Goal: Information Seeking & Learning: Learn about a topic

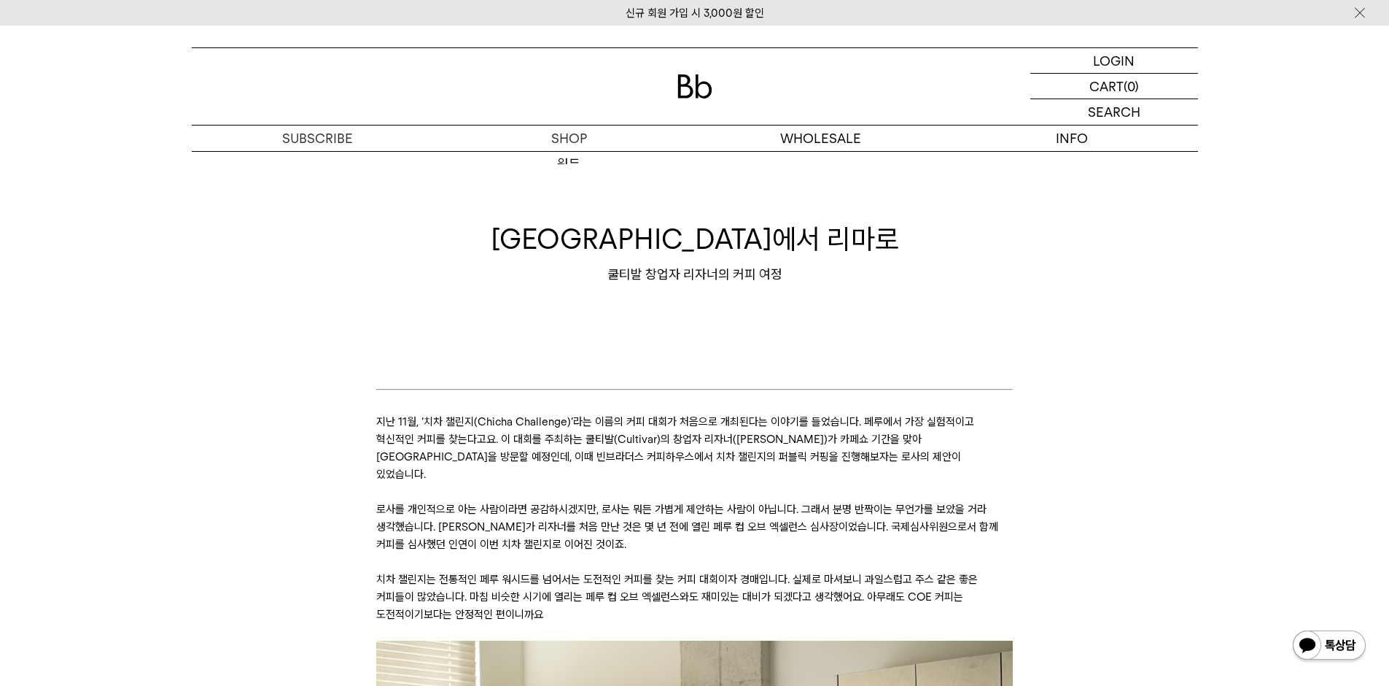
click at [686, 411] on icon at bounding box center [694, 404] width 637 height 18
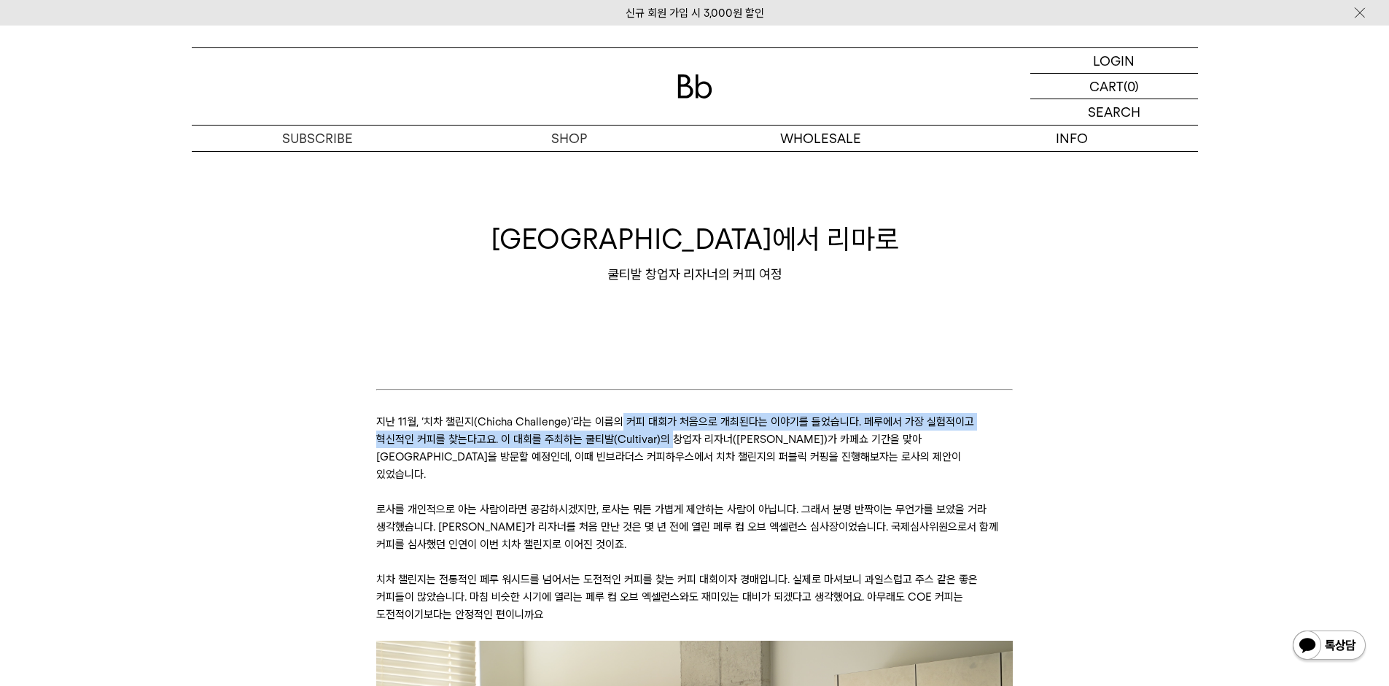
drag, startPoint x: 618, startPoint y: 414, endPoint x: 636, endPoint y: 450, distance: 39.8
click at [636, 450] on p "지난 11월, ‘치차 챌린지(Chicha Challenge)’라는 이름의 커피 대회가 처음으로 개최된다는 이야기를 들었습니다. 페루에서 가장 …" at bounding box center [694, 448] width 637 height 70
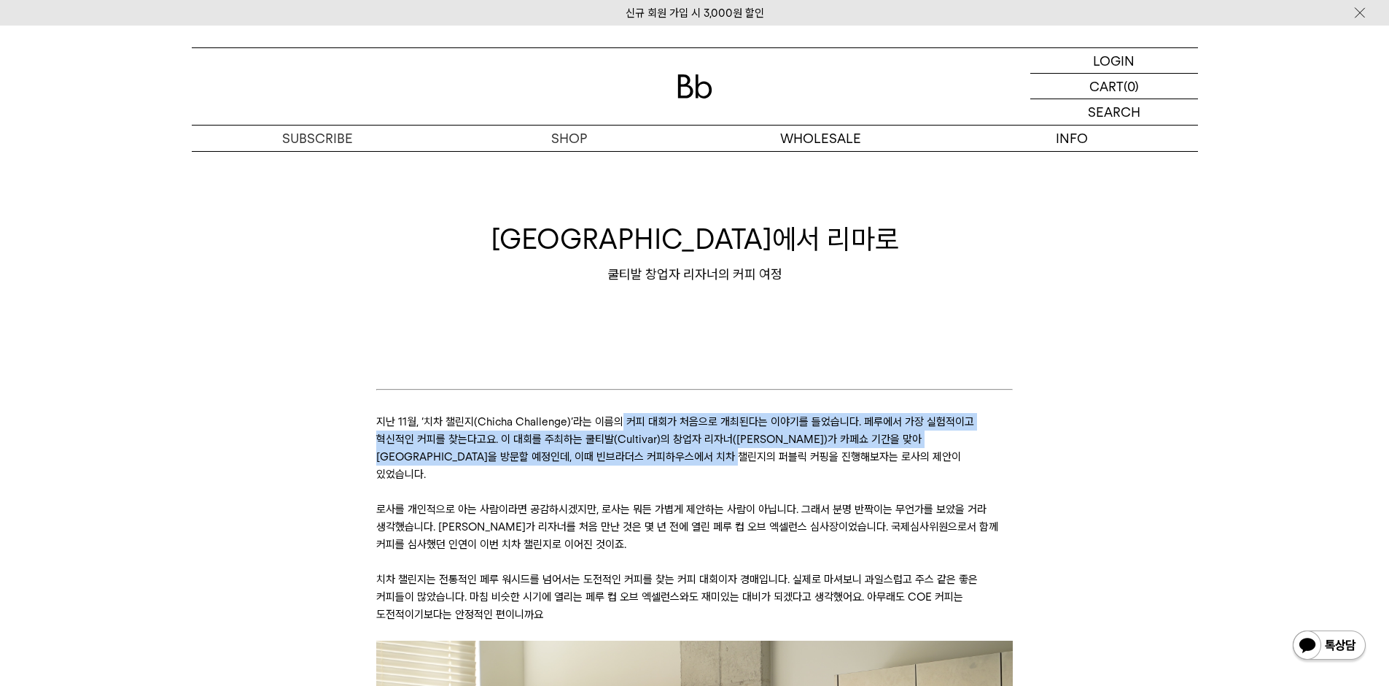
click at [636, 450] on p "지난 11월, ‘치차 챌린지(Chicha Challenge)’라는 이름의 커피 대회가 처음으로 개최된다는 이야기를 들었습니다. 페루에서 가장 …" at bounding box center [694, 448] width 637 height 70
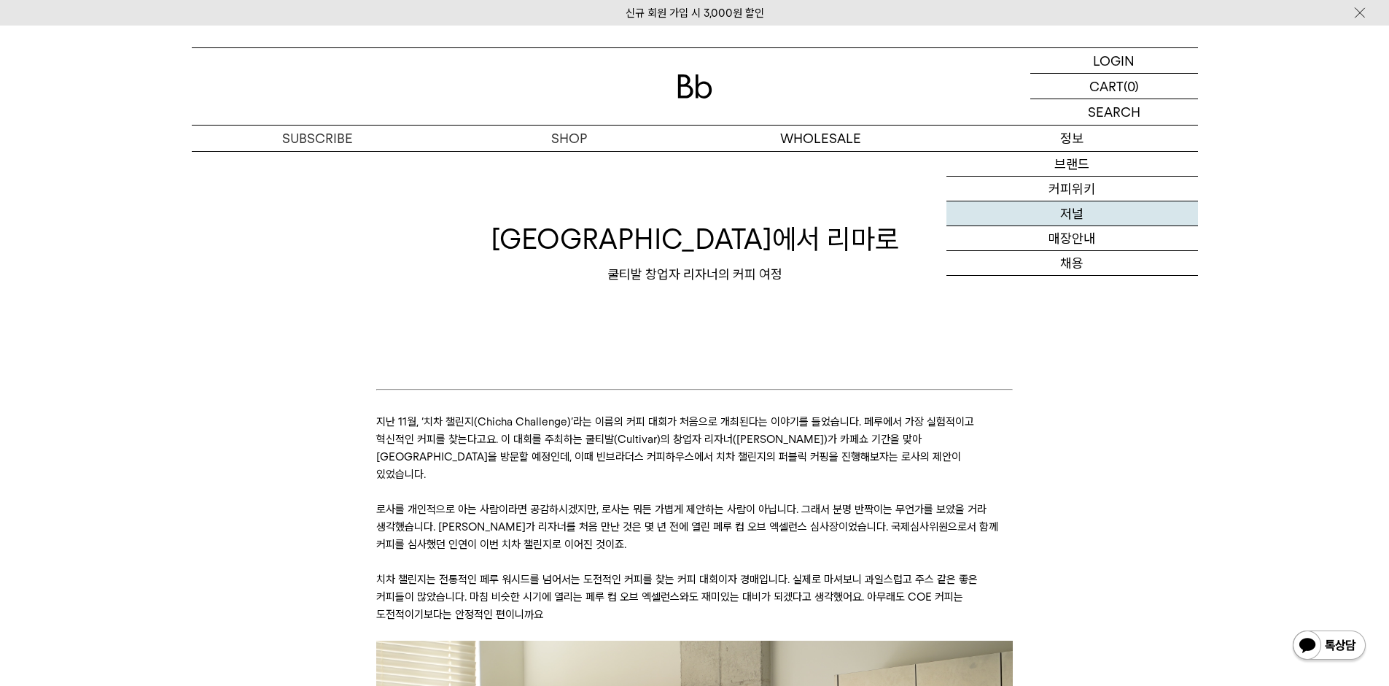
click at [1065, 210] on link "저널" at bounding box center [1073, 213] width 252 height 25
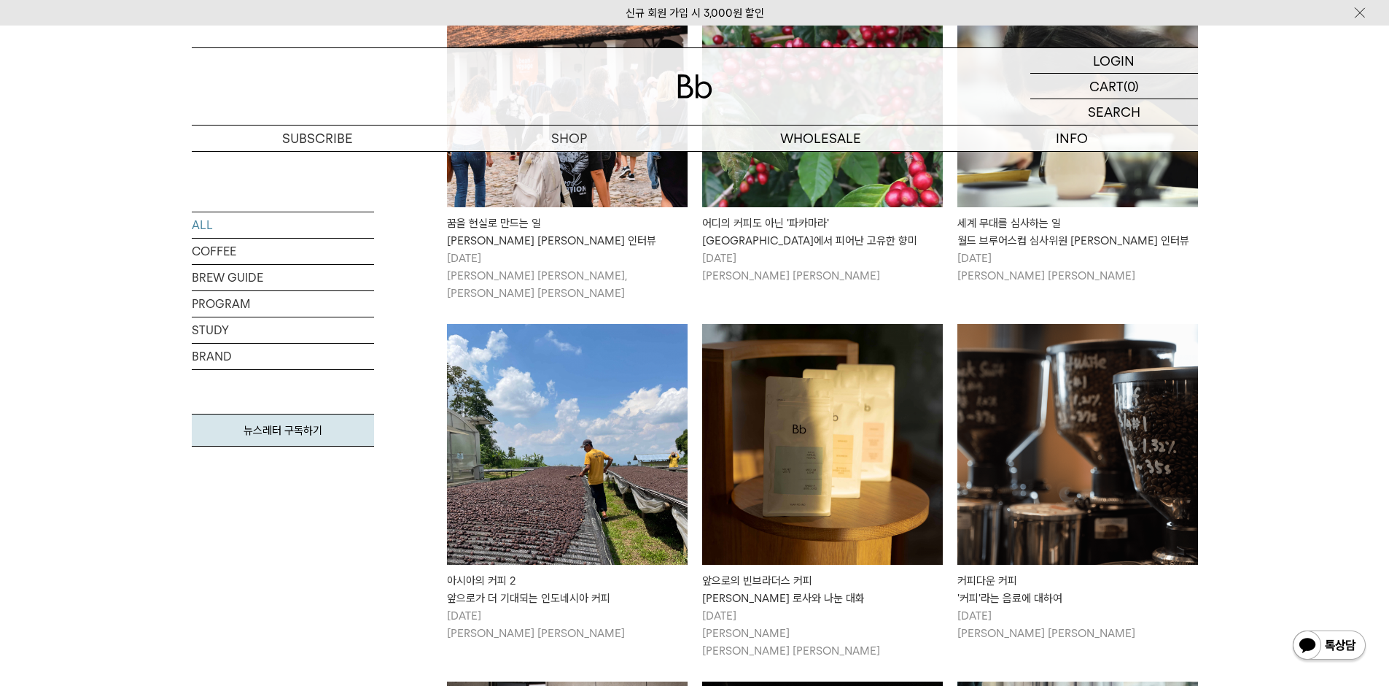
scroll to position [583, 0]
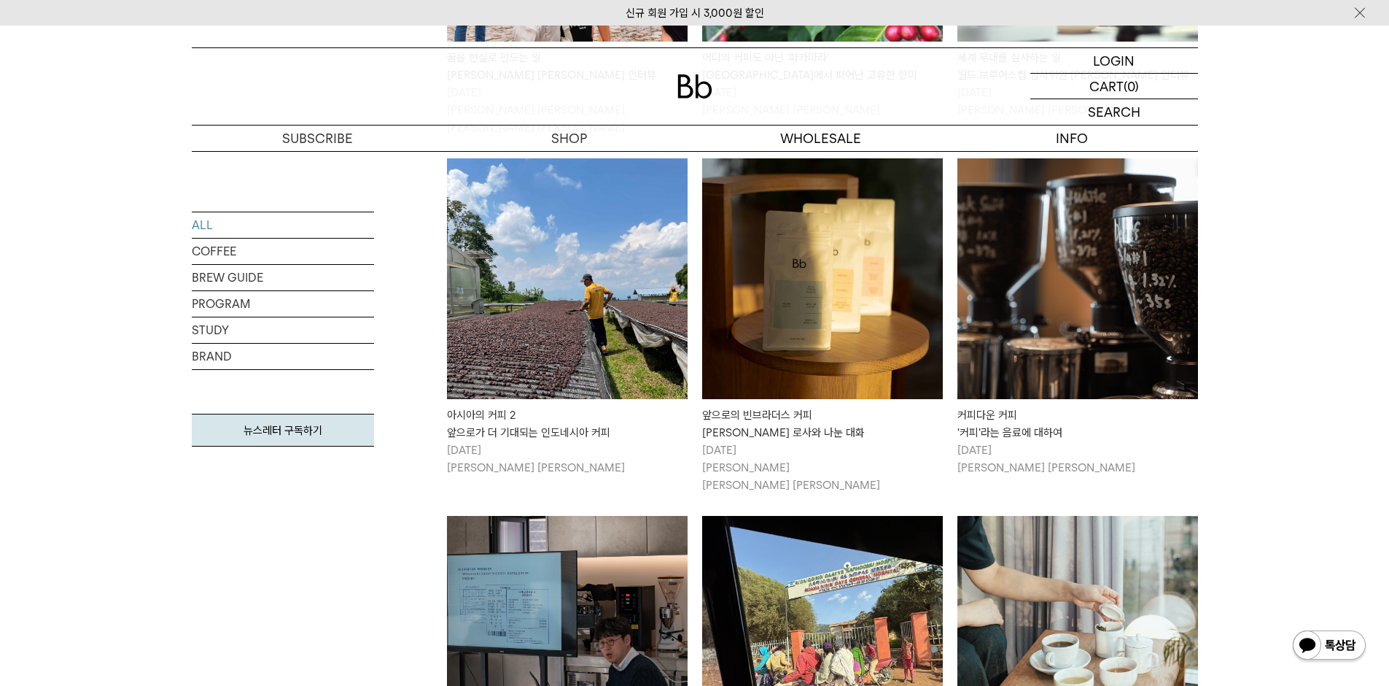
click at [881, 269] on img at bounding box center [822, 278] width 241 height 241
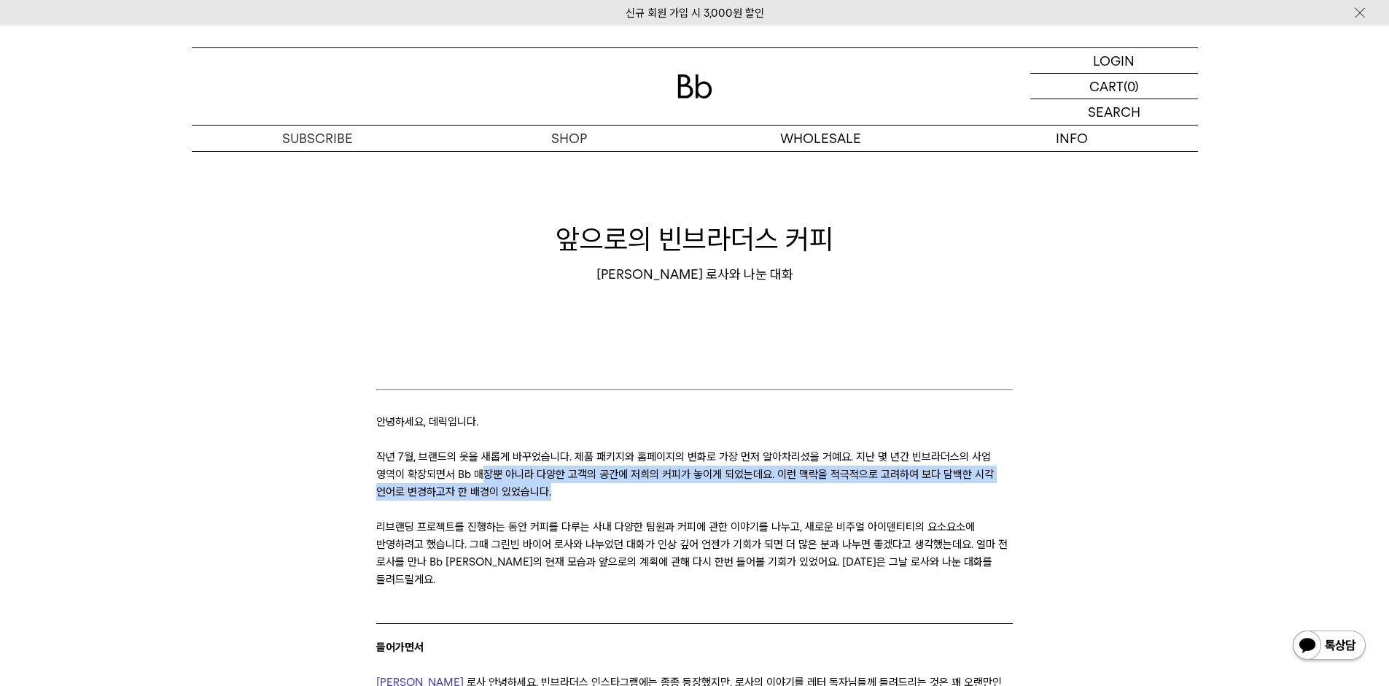
drag, startPoint x: 616, startPoint y: 493, endPoint x: 481, endPoint y: 480, distance: 134.8
click at [481, 480] on p "작년 7월, 브랜드의 옷을 새롭게 바꾸었습니다. 제품 패키지와 홈페이지의 변화로 가장 먼저 알아차리셨을 거예요. 지난 몇 년간 빈브라더스의 사…" at bounding box center [694, 474] width 637 height 53
click at [481, 481] on p "작년 7월, 브랜드의 옷을 새롭게 바꾸었습니다. 제품 패키지와 홈페이지의 변화로 가장 먼저 알아차리셨을 거예요. 지난 몇 년간 빈브라더스의 사…" at bounding box center [694, 474] width 637 height 53
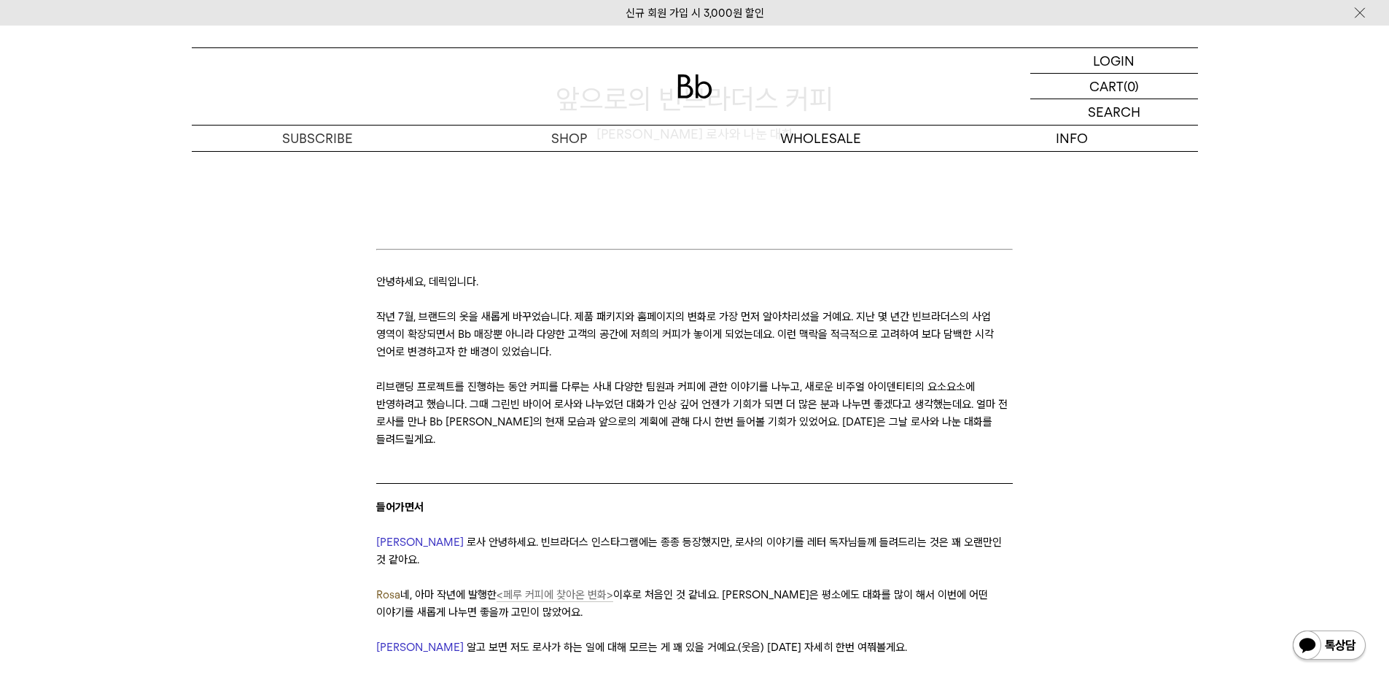
scroll to position [146, 0]
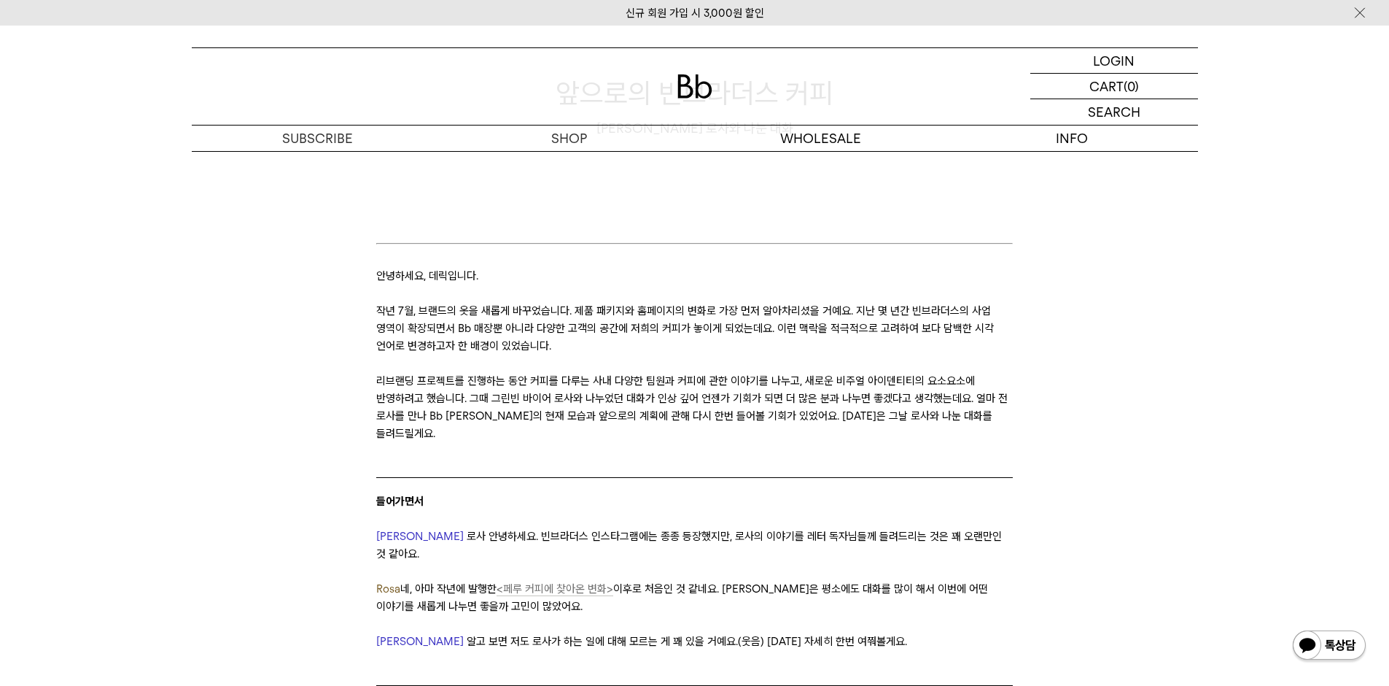
drag, startPoint x: 482, startPoint y: 484, endPoint x: 373, endPoint y: 491, distance: 109.6
